Goal: Navigation & Orientation: Find specific page/section

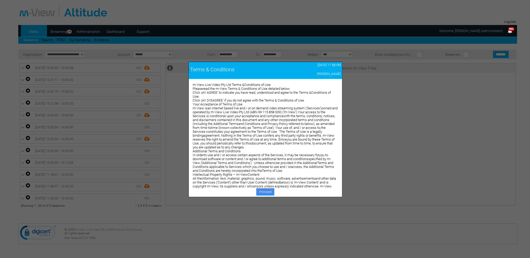
click at [260, 191] on link "Proceed" at bounding box center [265, 191] width 18 height 7
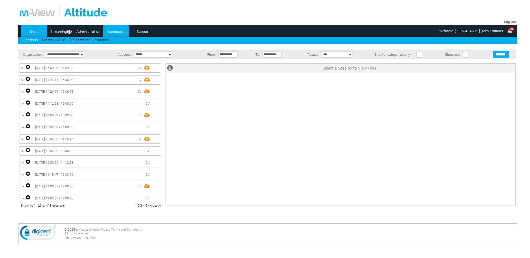
click at [111, 31] on link "Dashboard" at bounding box center [115, 32] width 25 height 8
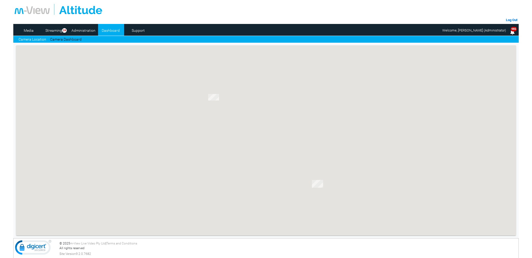
click at [78, 39] on link "Camera Dashboard" at bounding box center [66, 39] width 32 height 5
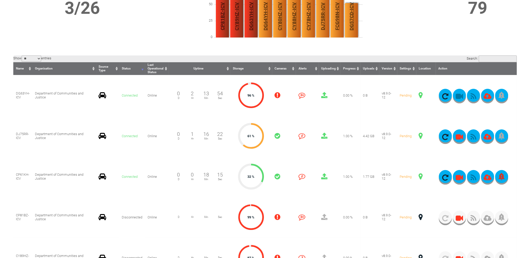
scroll to position [104, 0]
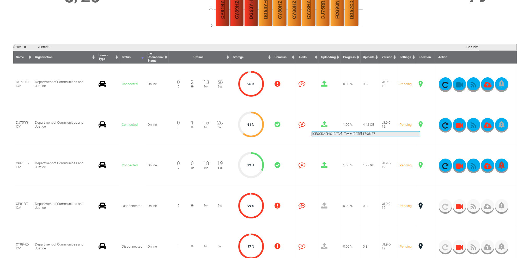
click at [420, 125] on span at bounding box center [421, 124] width 4 height 7
click at [419, 125] on span at bounding box center [421, 124] width 4 height 7
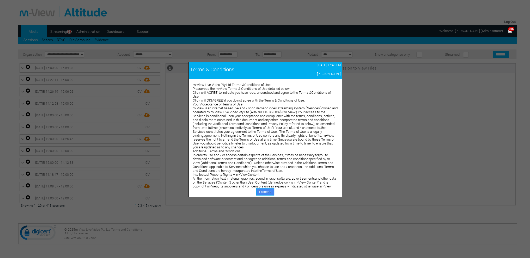
click at [267, 191] on link "Proceed" at bounding box center [265, 191] width 18 height 7
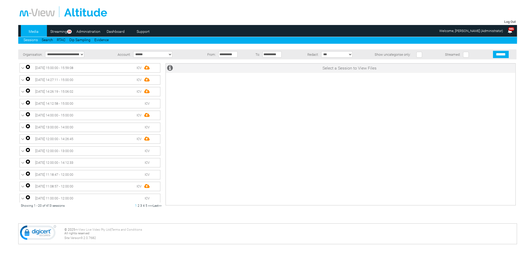
click at [111, 31] on link "Dashboard" at bounding box center [115, 32] width 25 height 8
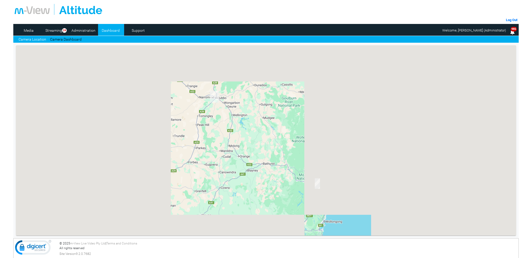
click at [75, 39] on link "Camera Dashboard" at bounding box center [66, 39] width 32 height 5
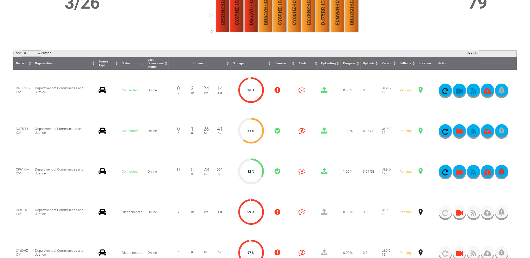
scroll to position [104, 0]
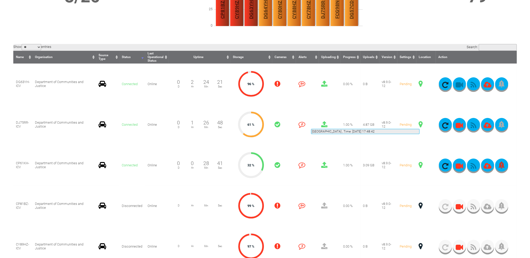
click at [419, 123] on span at bounding box center [421, 124] width 4 height 7
